Goal: Information Seeking & Learning: Compare options

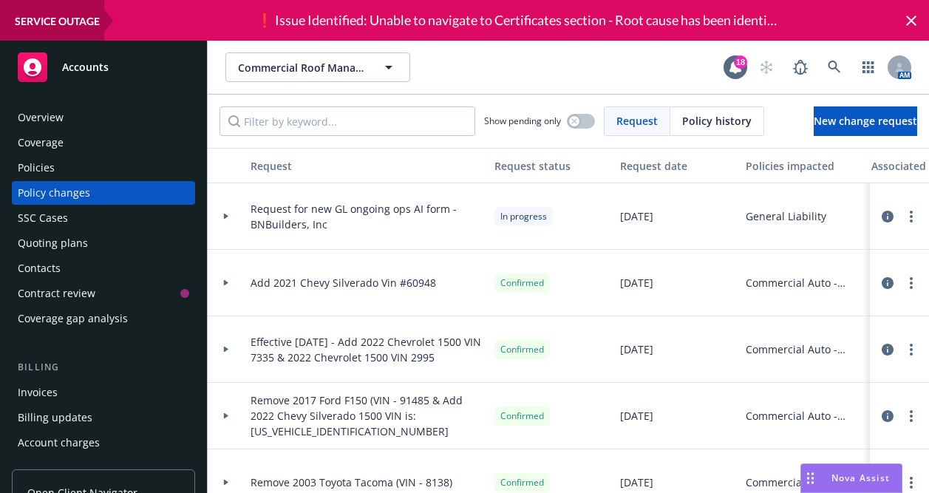
click at [55, 240] on div "Quoting plans" at bounding box center [53, 243] width 70 height 24
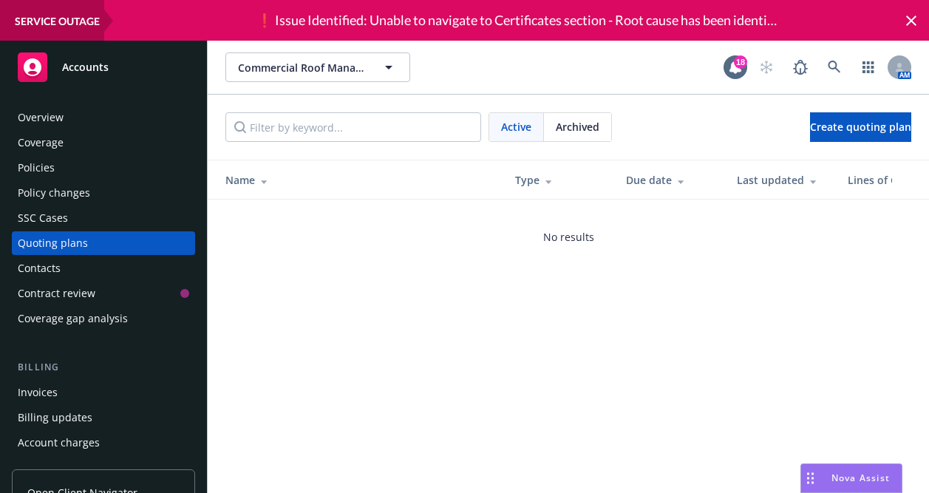
click at [550, 128] on div "Archived" at bounding box center [577, 127] width 67 height 28
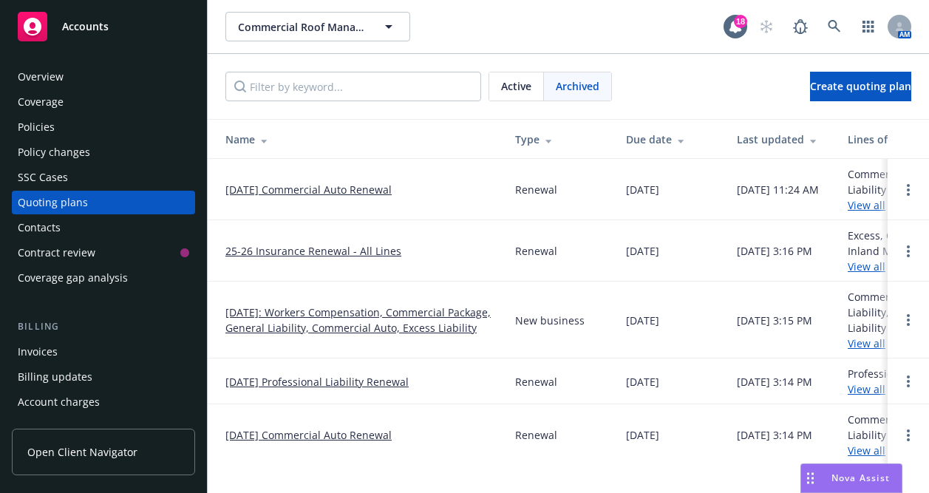
scroll to position [52, 0]
click at [326, 243] on link "25-26 Insurance Renewal - All Lines" at bounding box center [314, 251] width 176 height 16
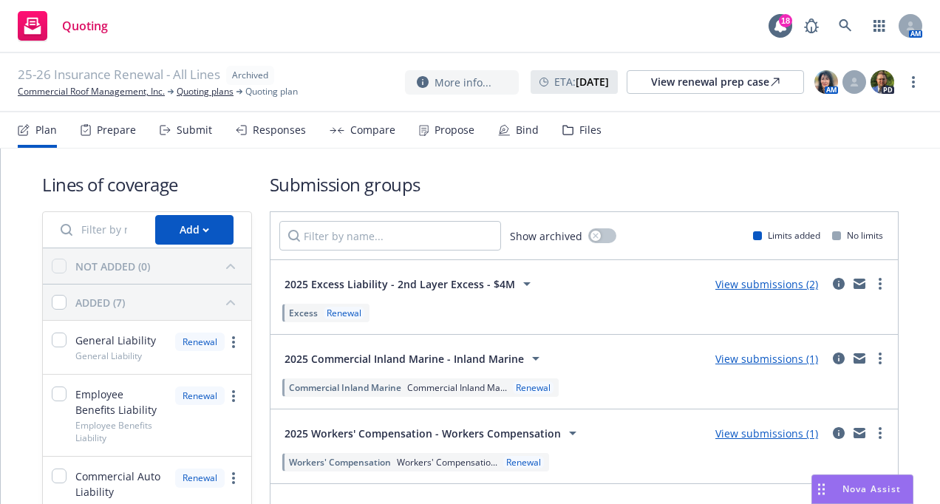
click at [373, 132] on div "Compare" at bounding box center [372, 130] width 45 height 12
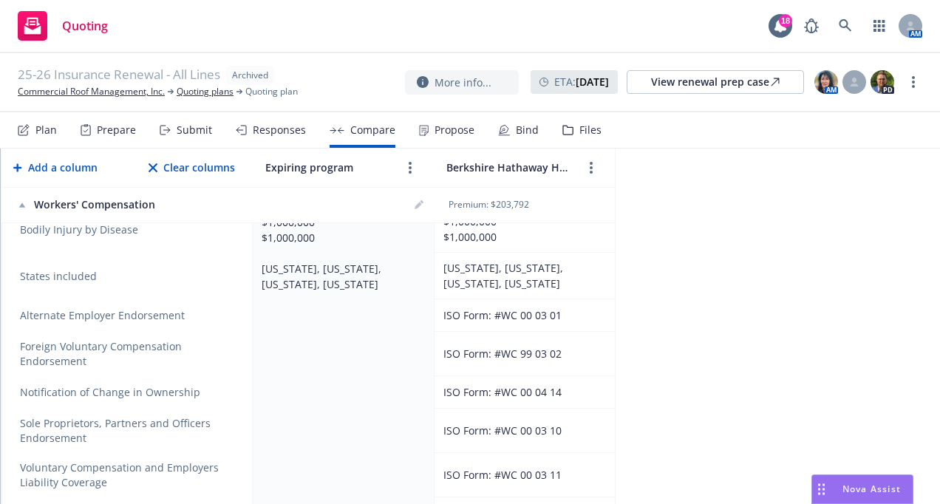
scroll to position [546, 0]
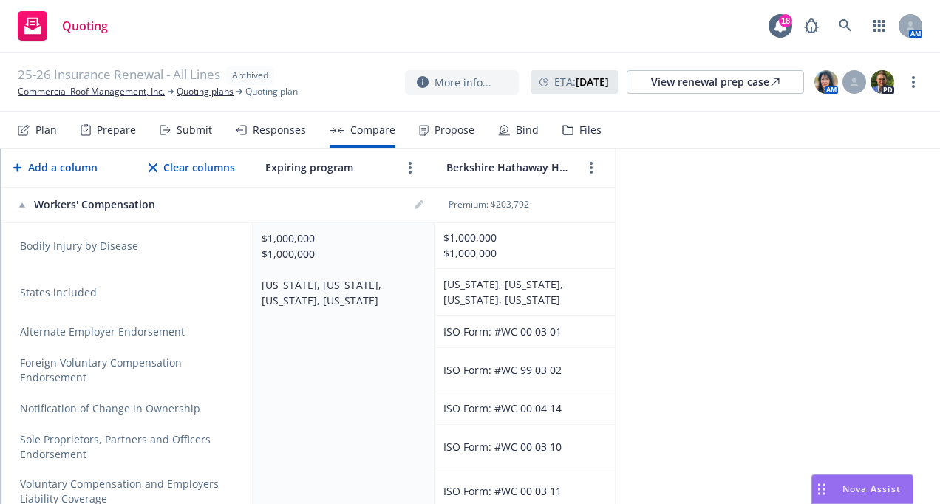
click at [38, 130] on div "Plan" at bounding box center [45, 130] width 21 height 12
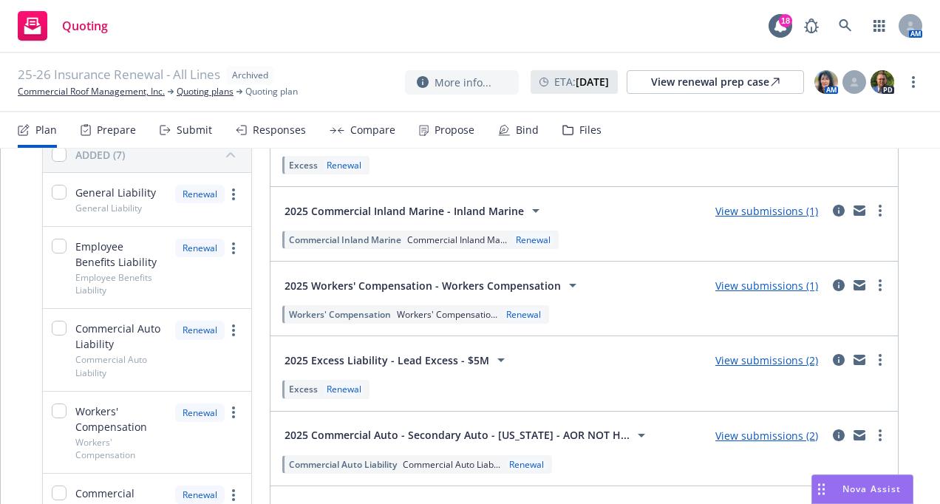
scroll to position [352, 0]
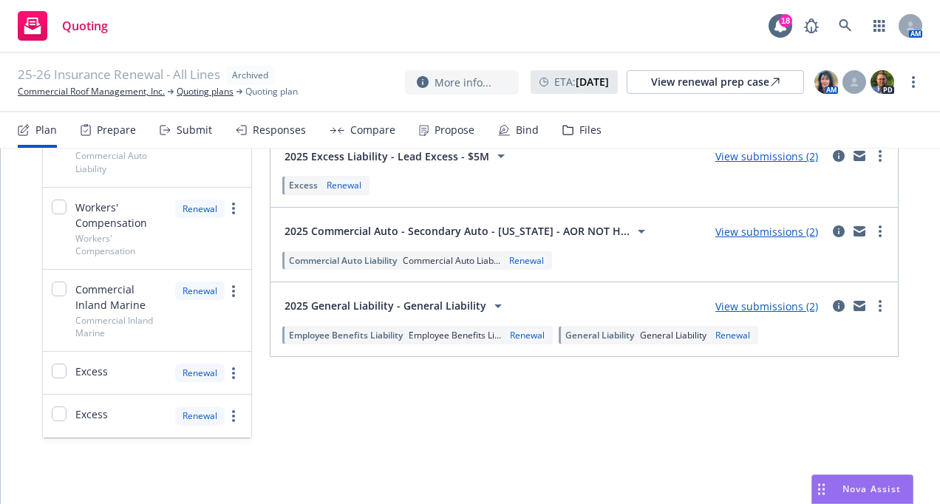
click at [427, 302] on span "2025 General Liability - General Liability" at bounding box center [386, 306] width 202 height 16
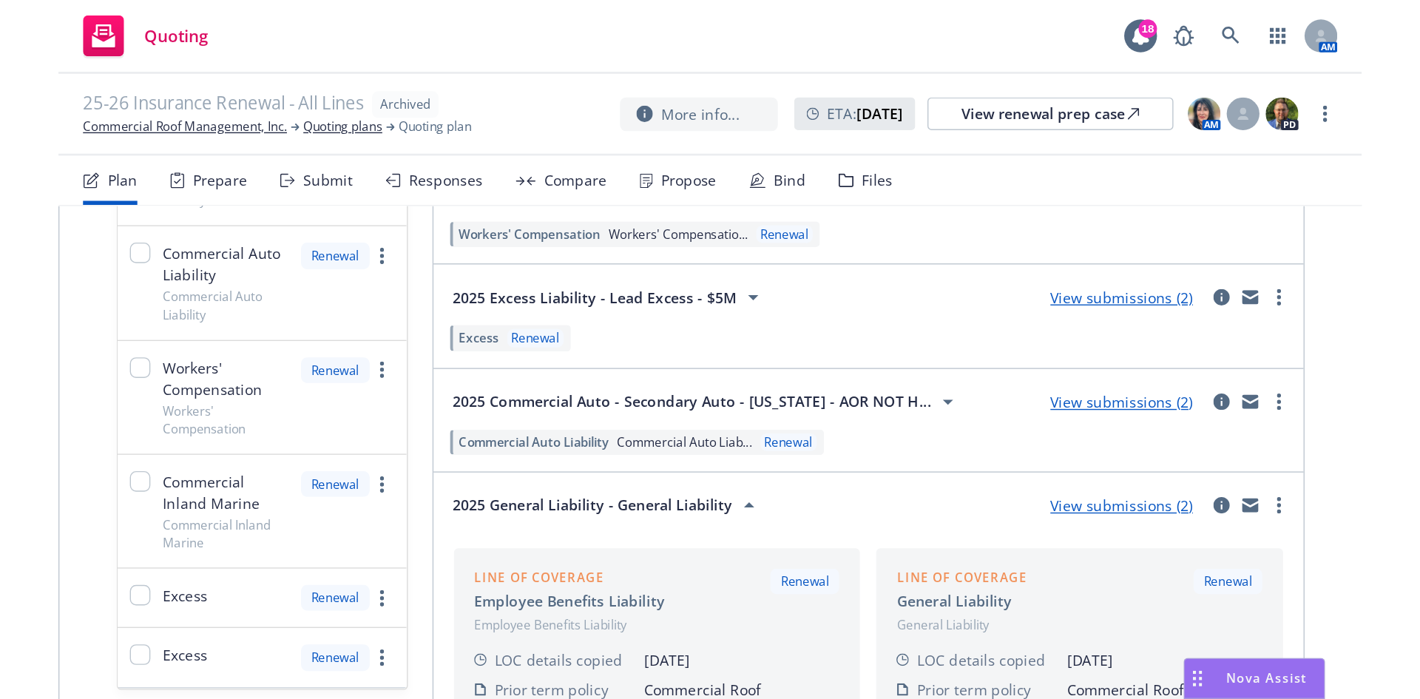
scroll to position [291, 0]
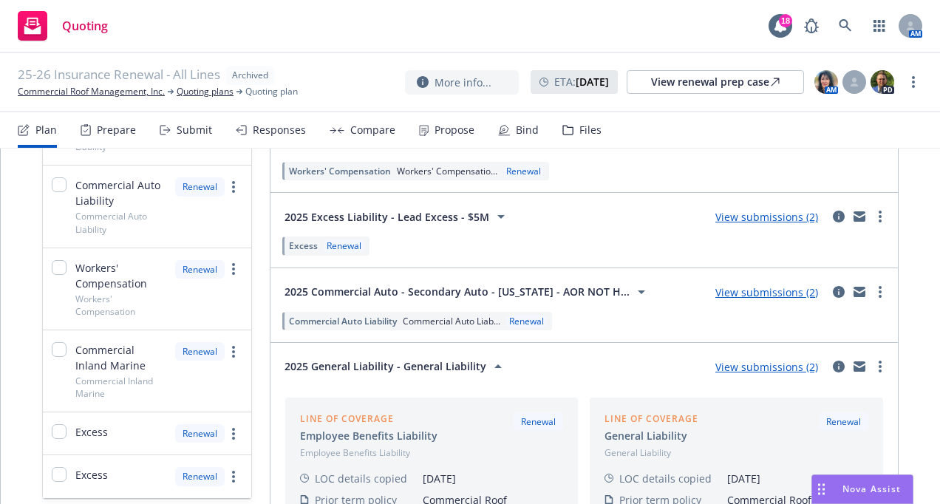
click at [359, 127] on div "Compare" at bounding box center [372, 130] width 45 height 12
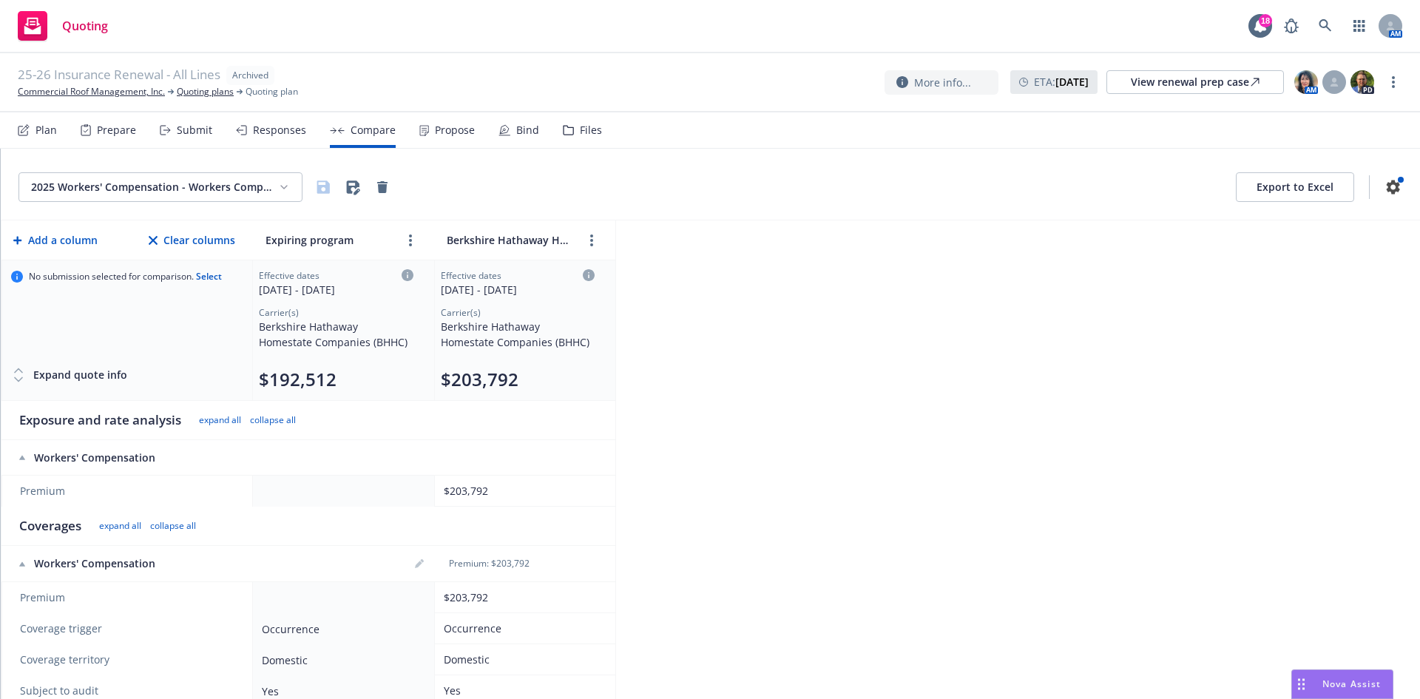
click at [245, 129] on div "Responses" at bounding box center [271, 129] width 70 height 35
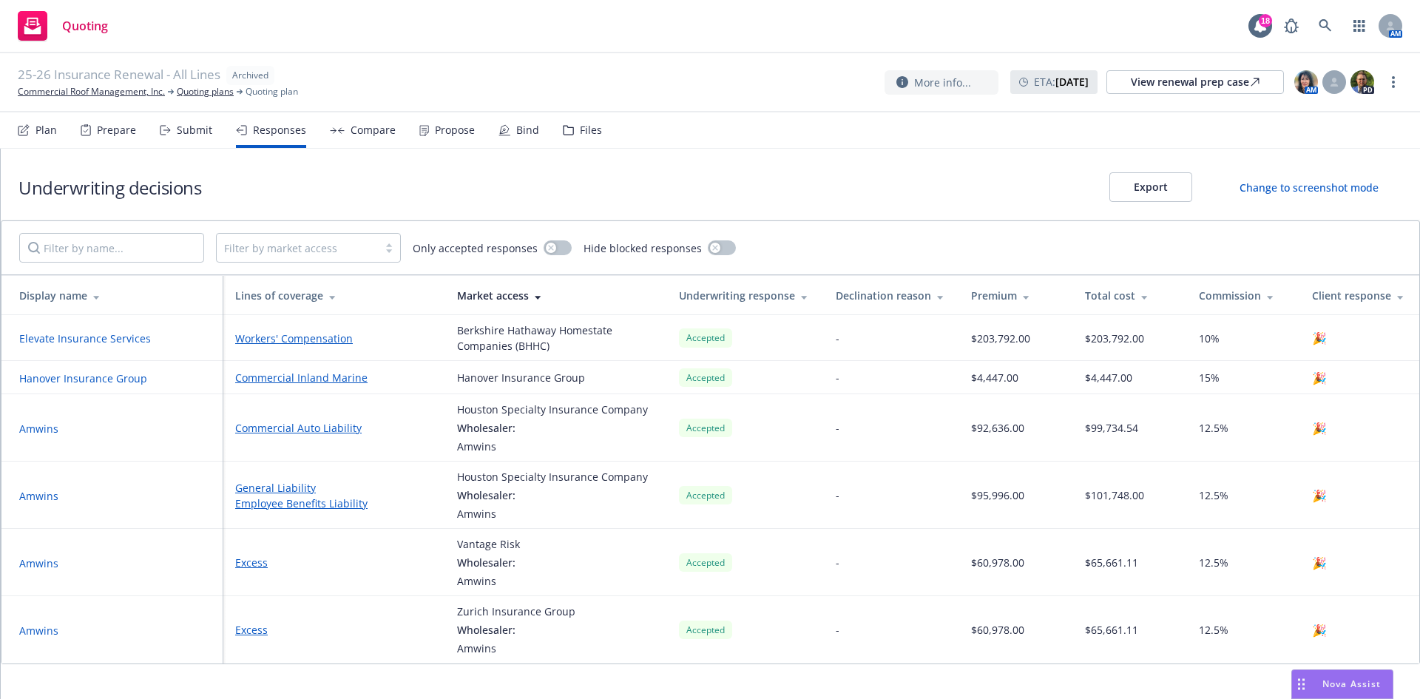
click at [297, 494] on link "General Liability" at bounding box center [334, 488] width 198 height 16
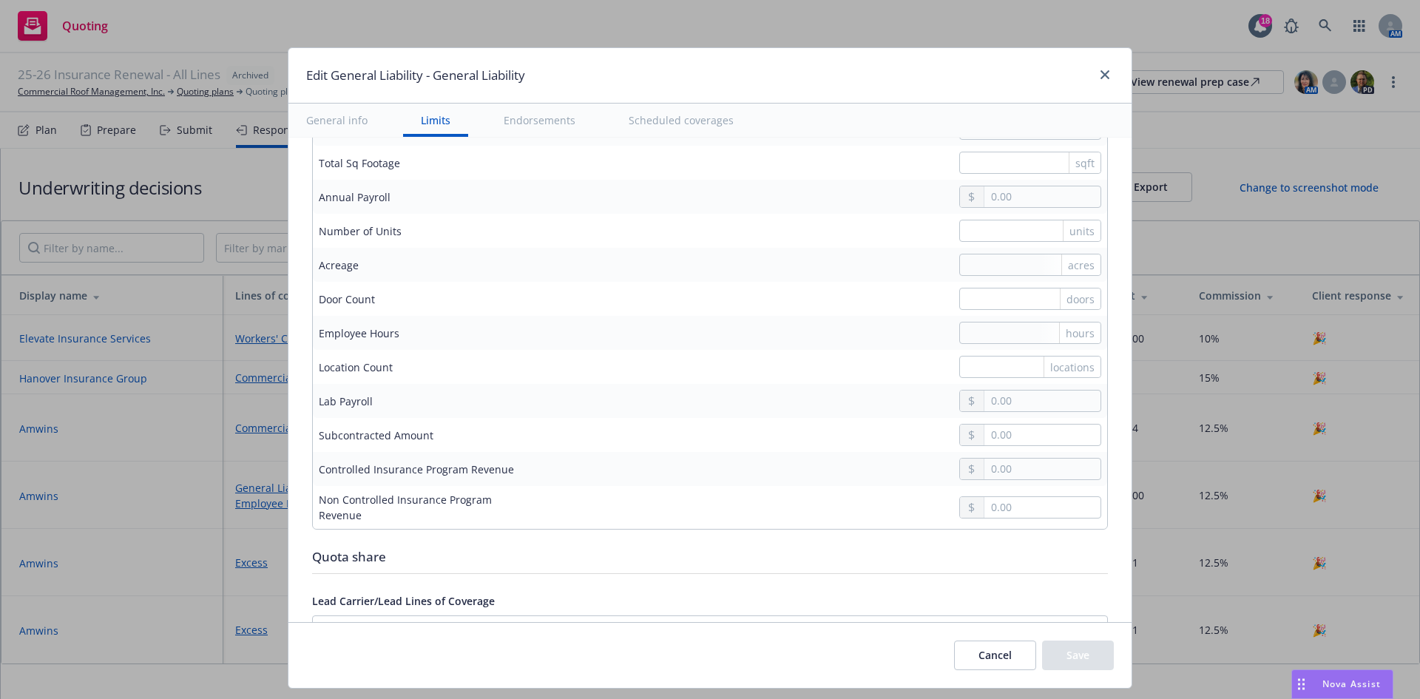
scroll to position [1553, 0]
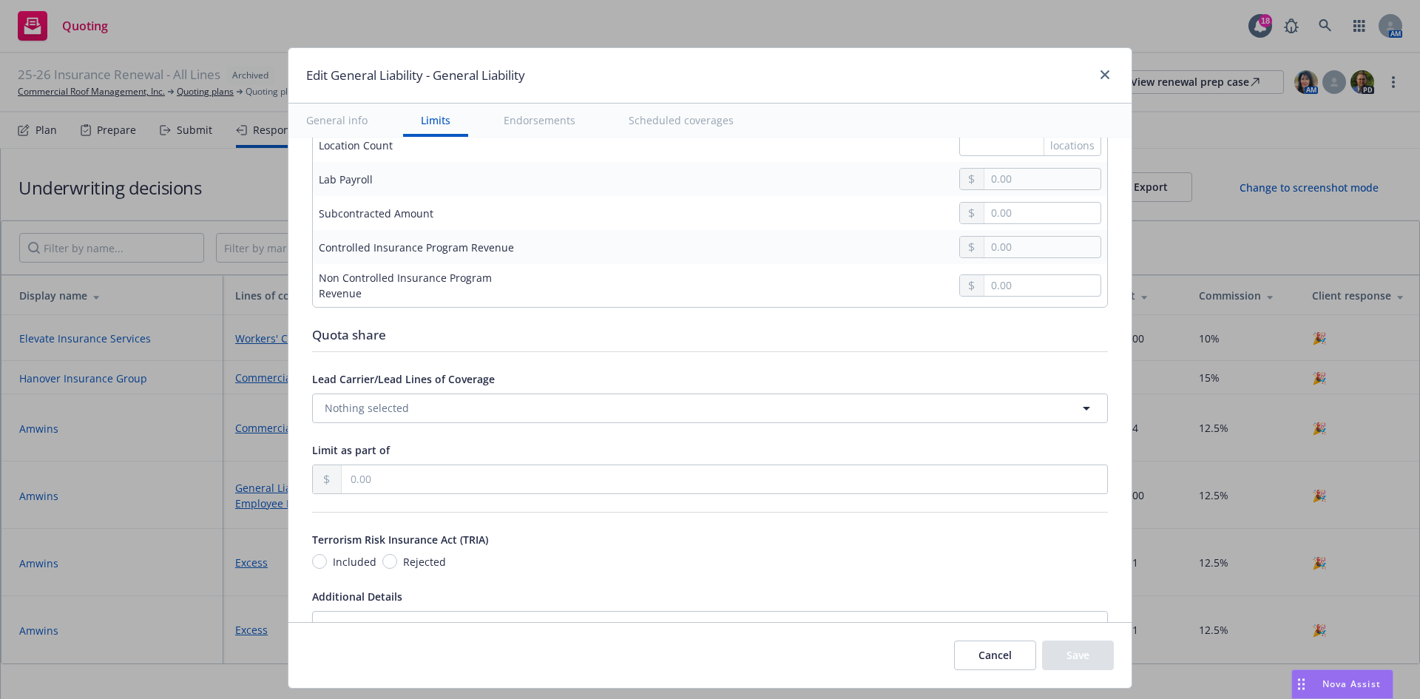
click at [519, 116] on button "Endorsements" at bounding box center [539, 120] width 107 height 33
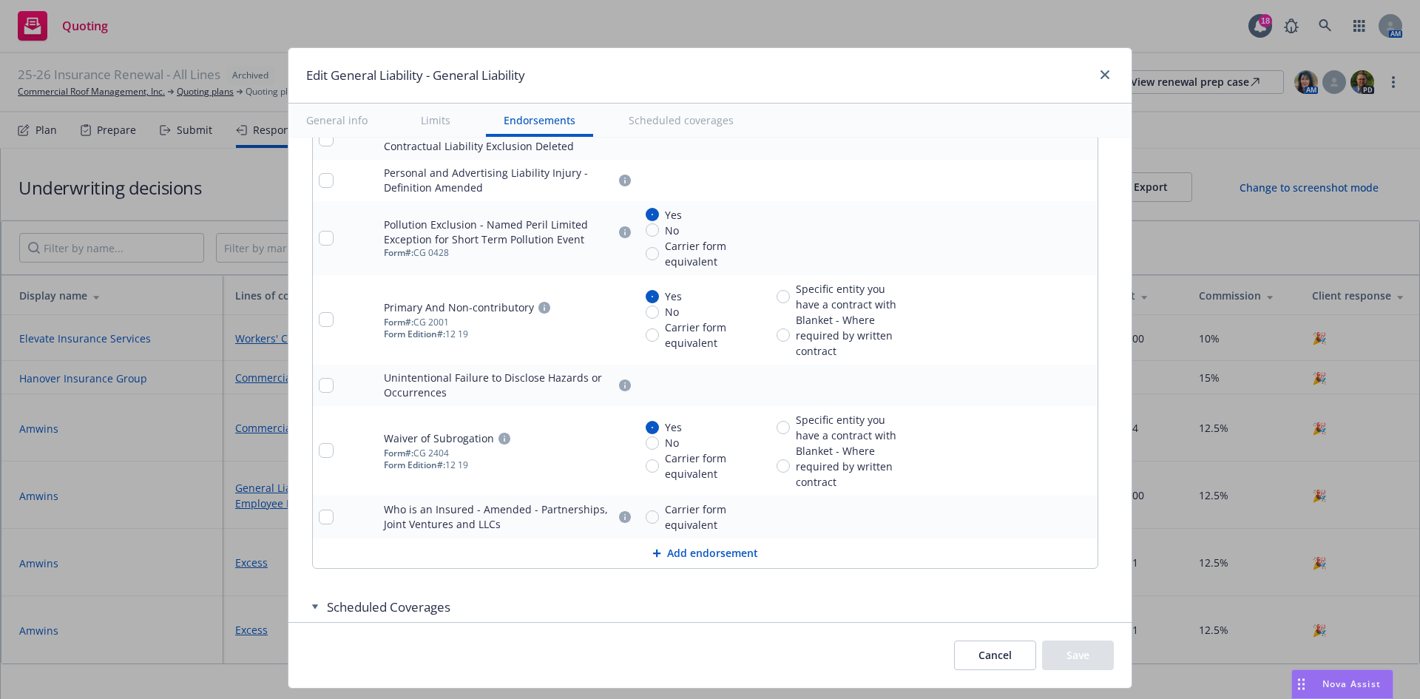
scroll to position [2975, 0]
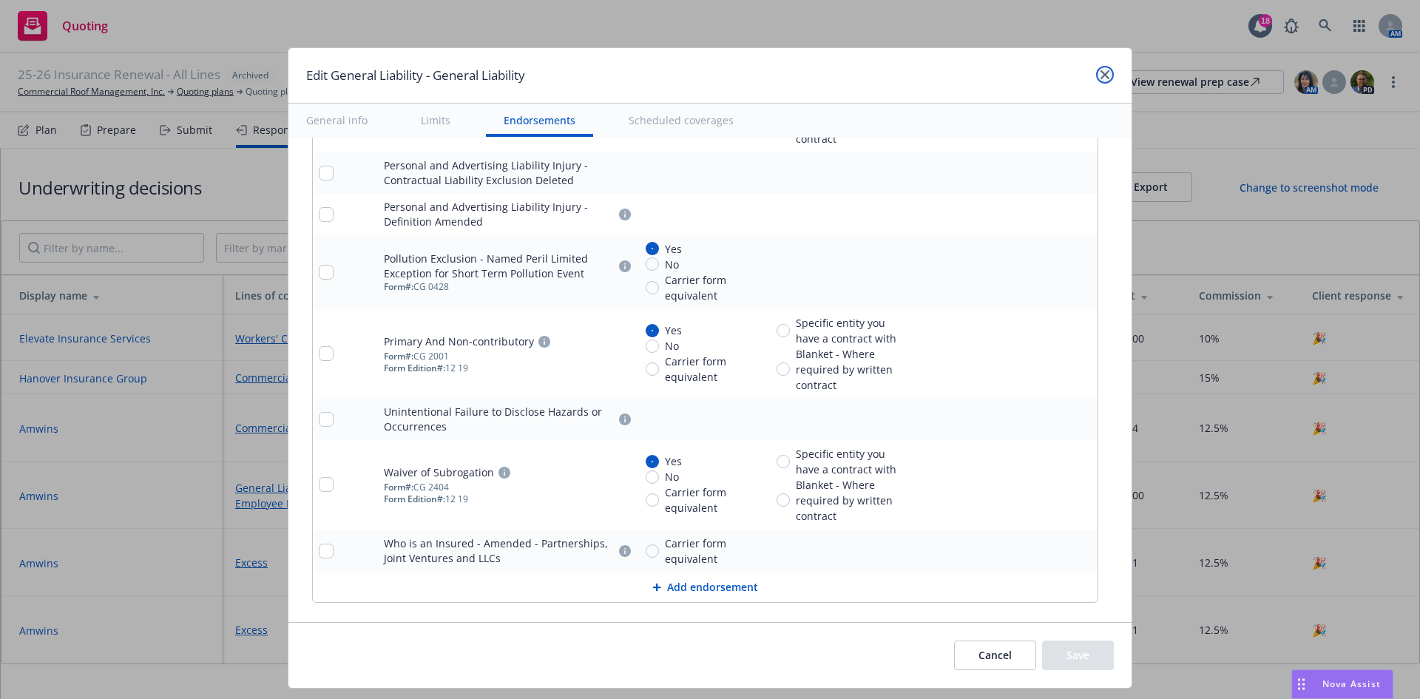
click at [940, 75] on icon "close" at bounding box center [1104, 74] width 9 height 9
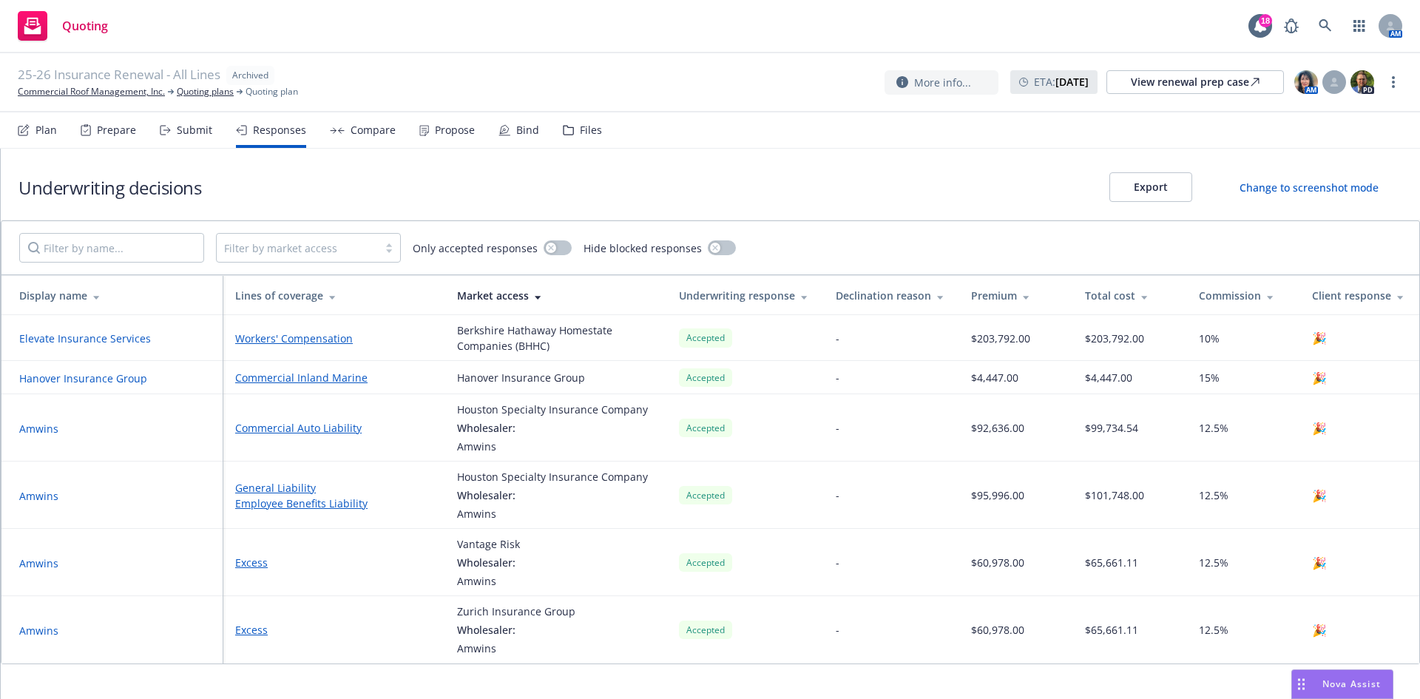
click at [261, 504] on link "Excess" at bounding box center [334, 563] width 198 height 16
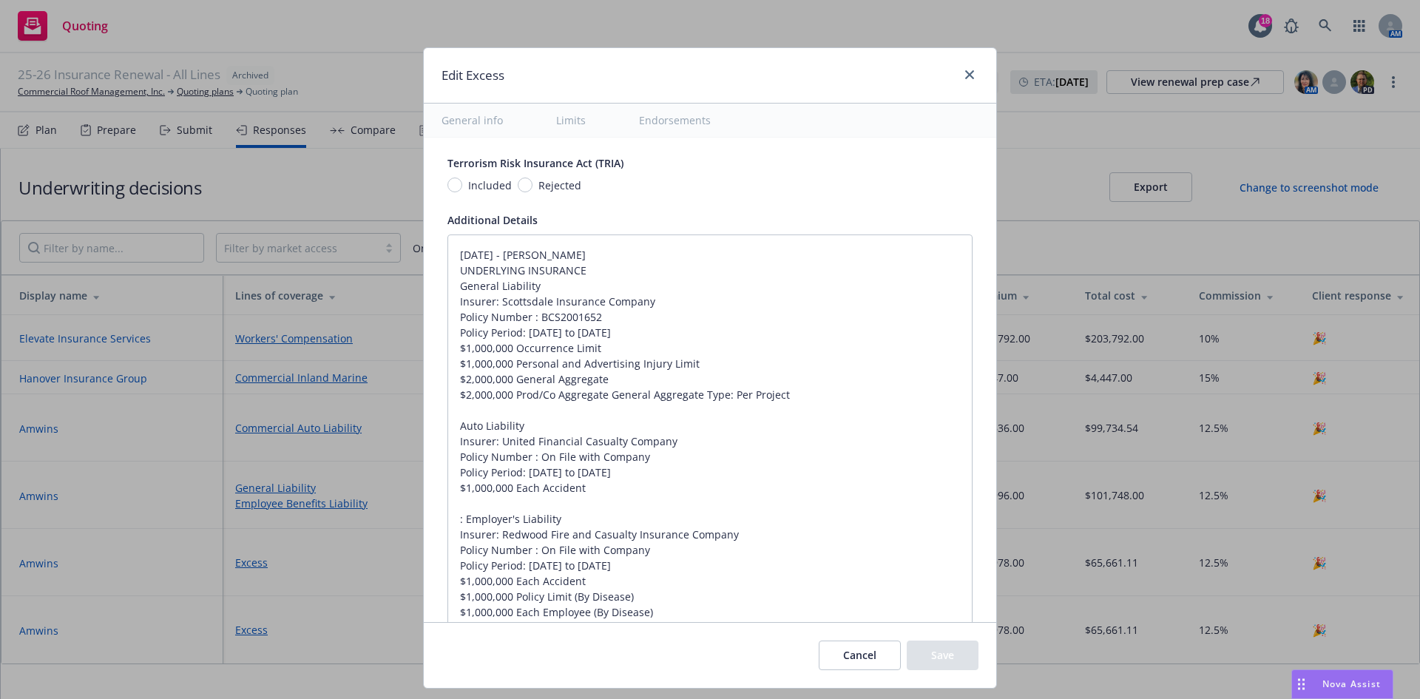
scroll to position [961, 0]
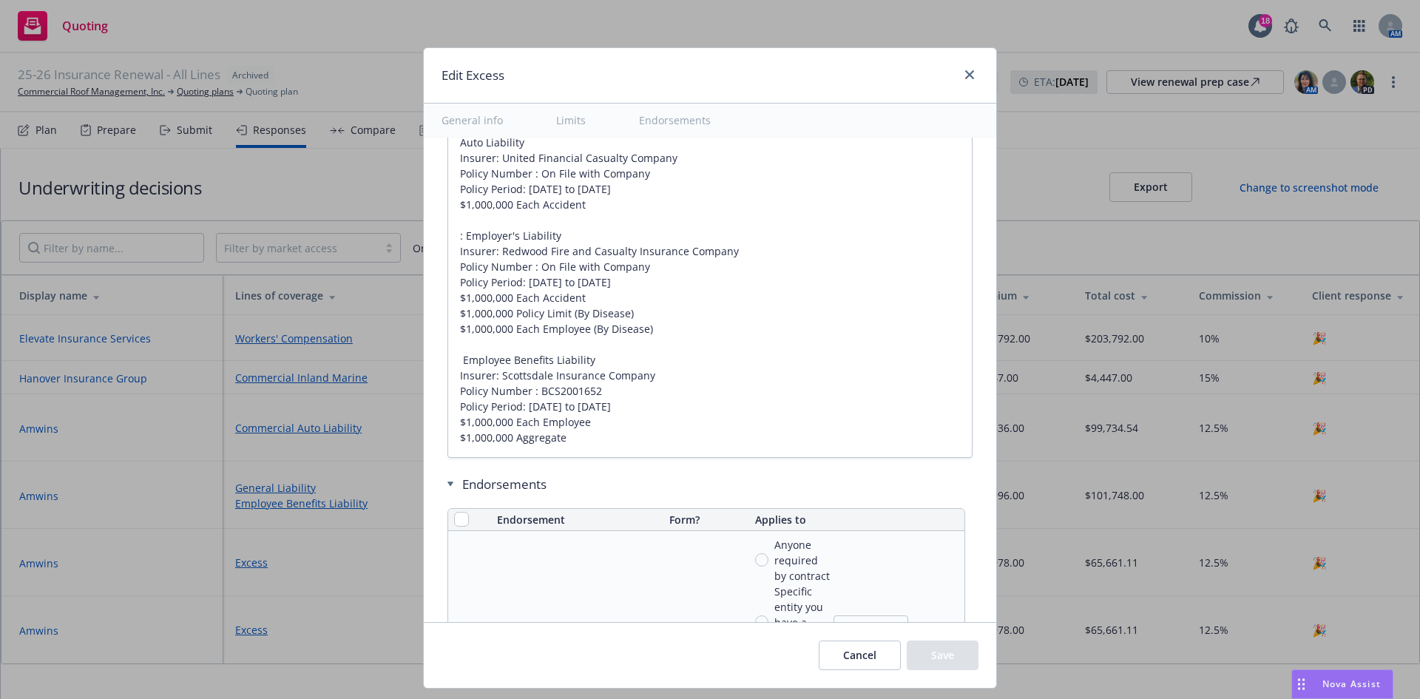
type textarea "x"
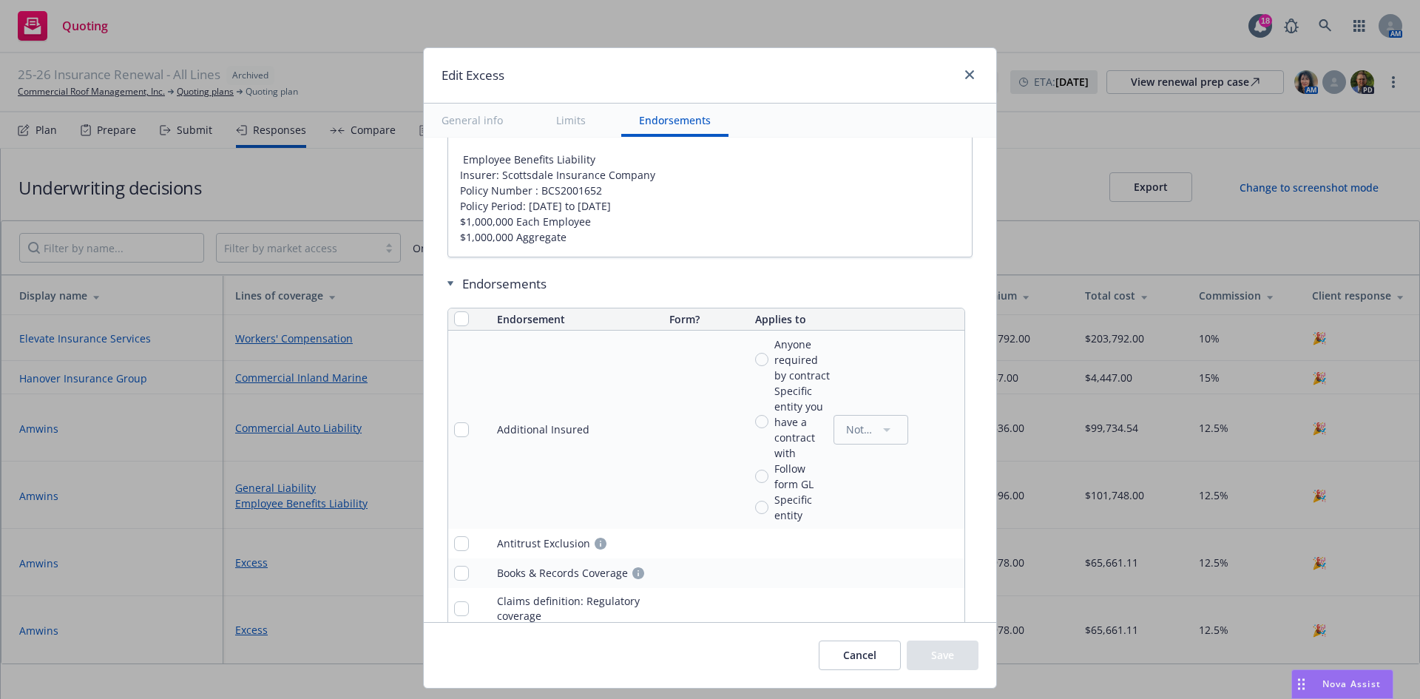
scroll to position [1345, 0]
click at [940, 81] on div at bounding box center [967, 75] width 24 height 19
click at [940, 78] on icon "close" at bounding box center [969, 74] width 9 height 9
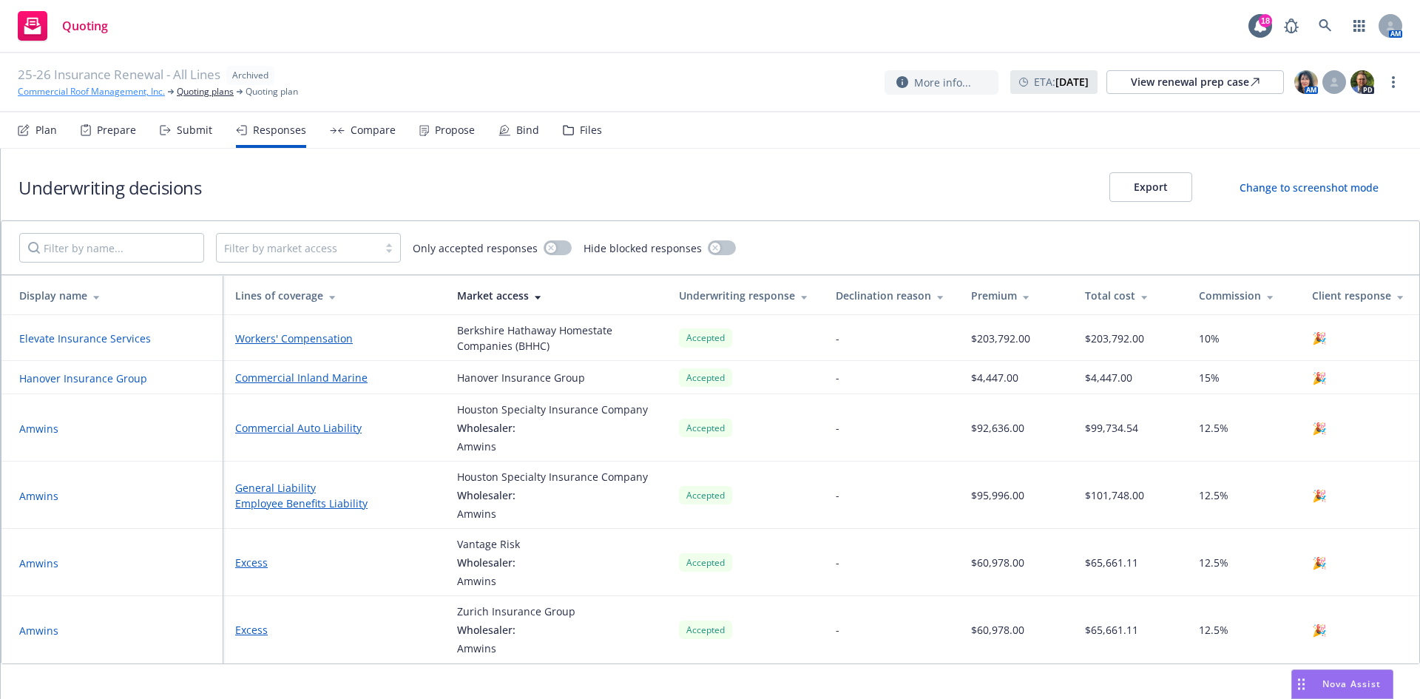
click at [41, 87] on link "Commercial Roof Management, Inc." at bounding box center [91, 91] width 147 height 13
